Goal: Information Seeking & Learning: Obtain resource

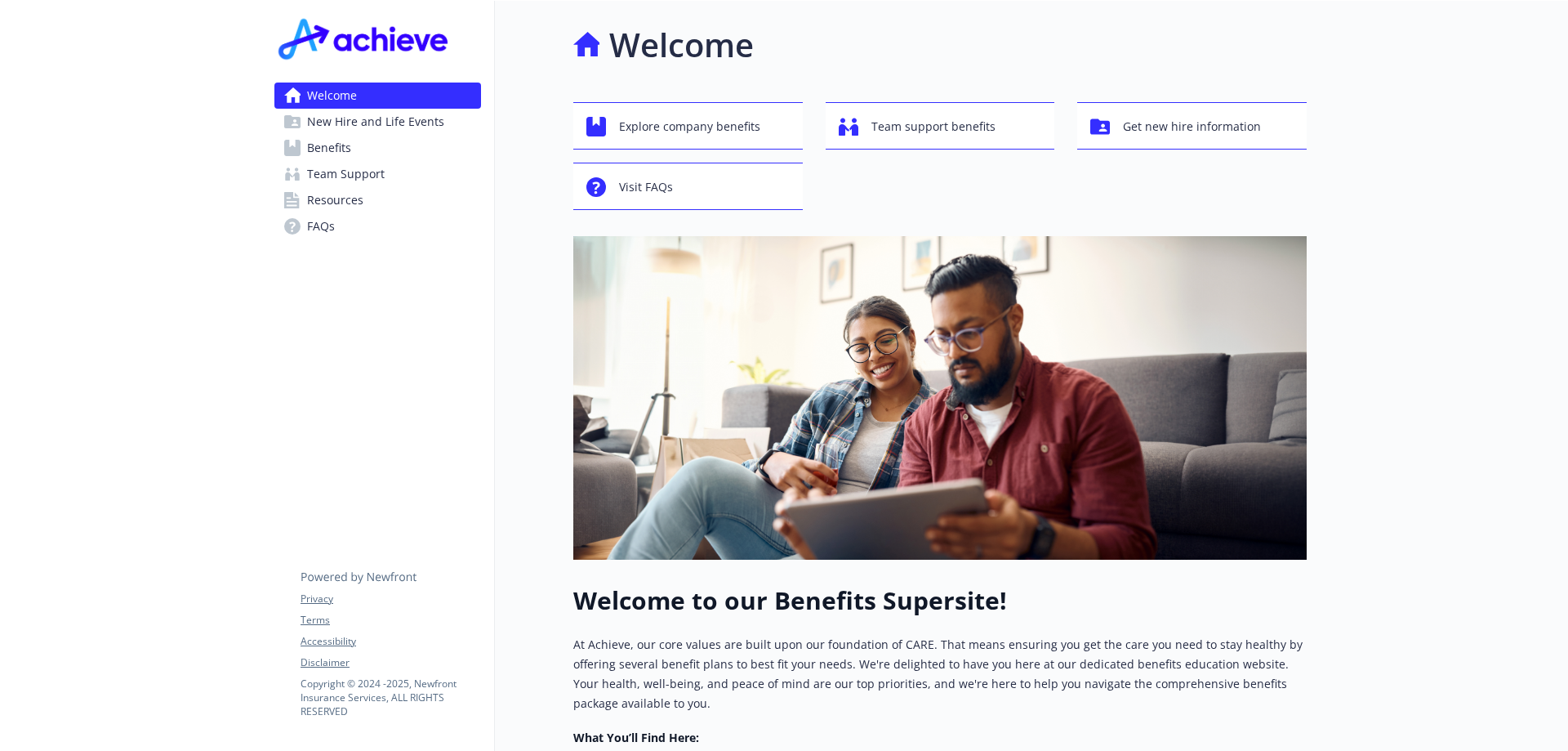
click at [330, 204] on span "Resources" at bounding box center [335, 200] width 57 height 26
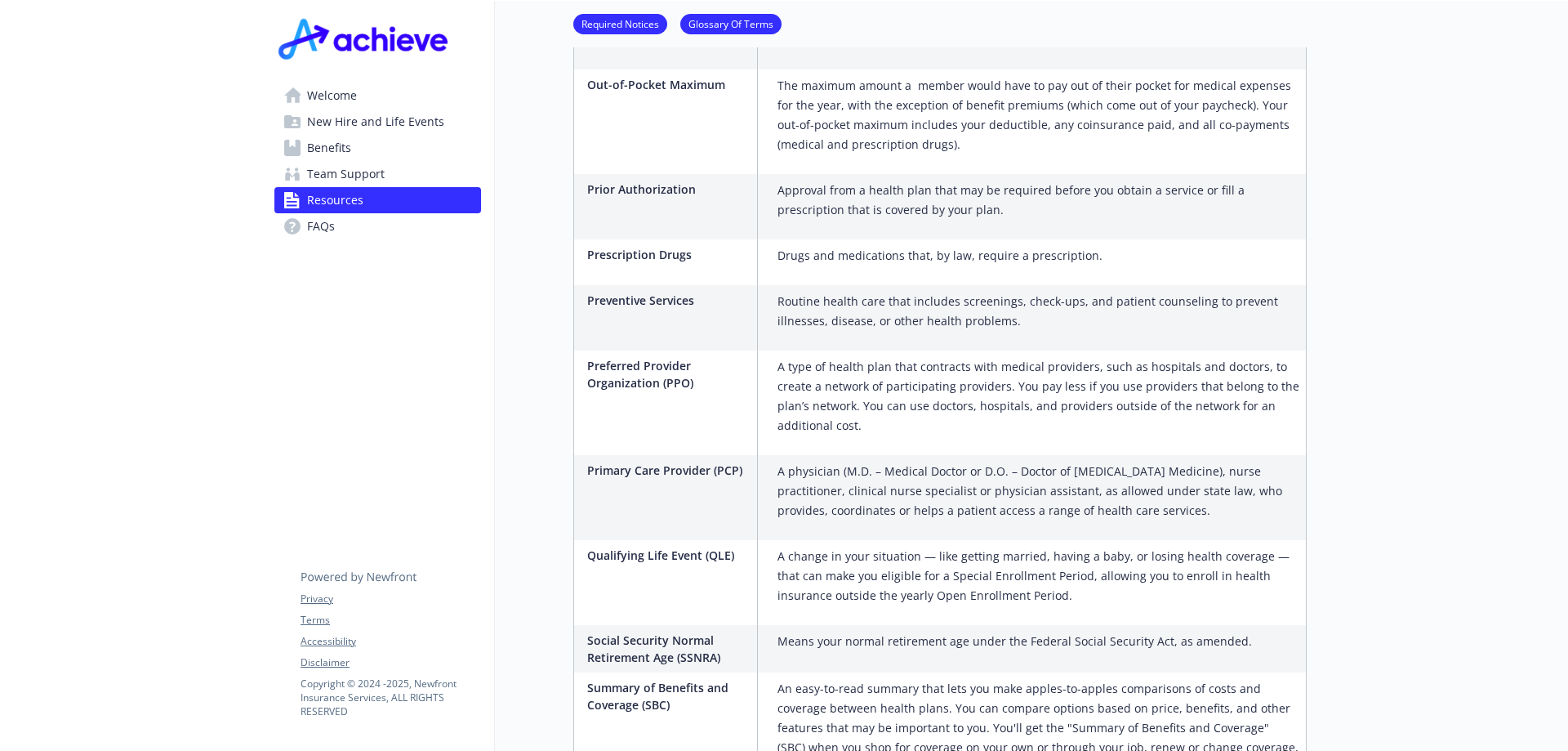
scroll to position [2948, 0]
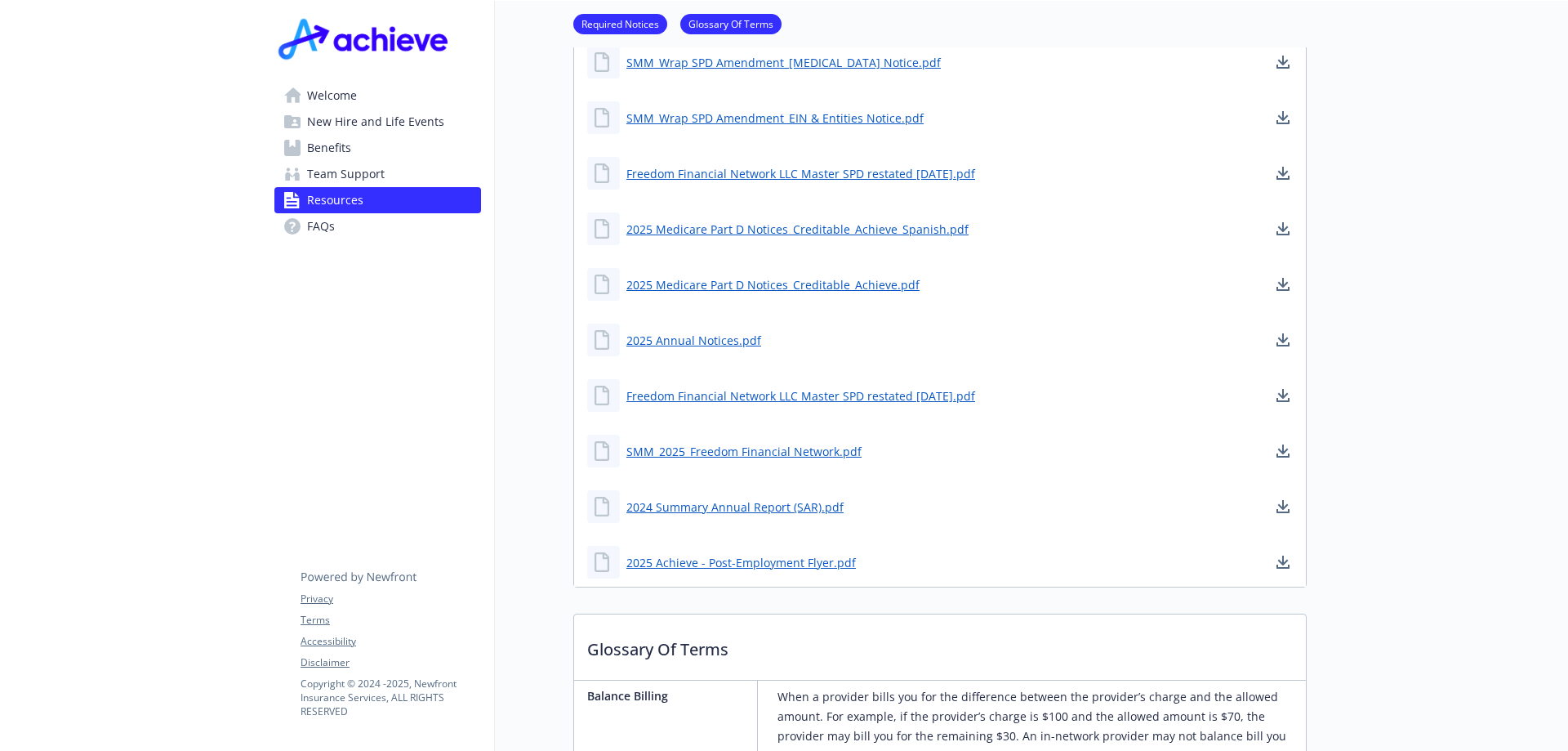
scroll to position [579, 0]
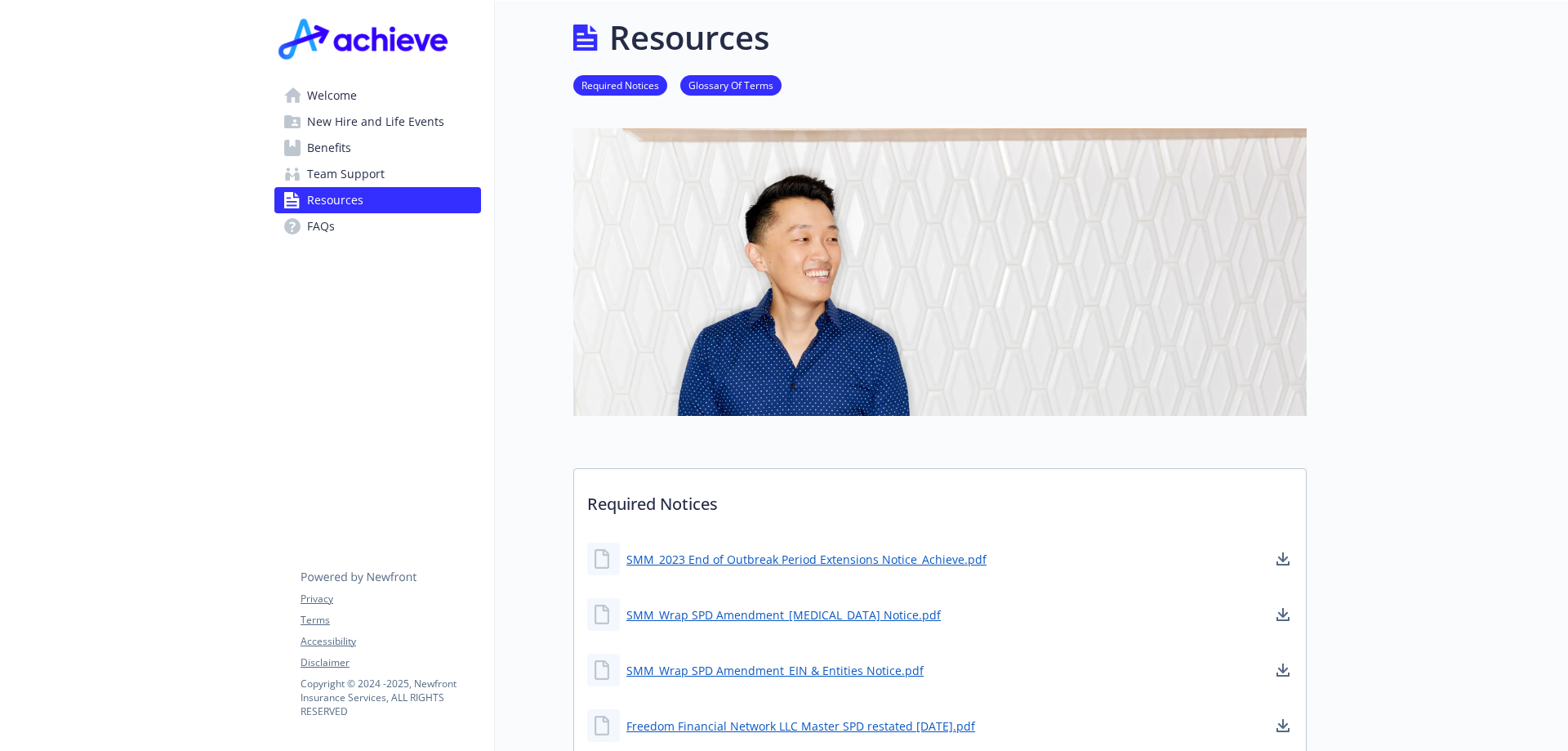
scroll to position [0, 0]
